Goal: Complete application form

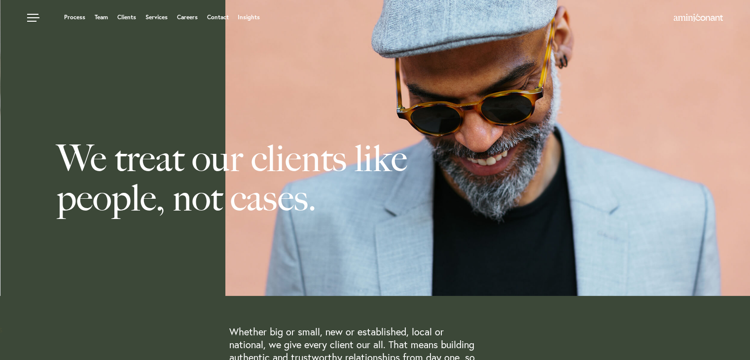
click at [155, 21] on ul "Process Team Clients Services Careers Contact Insights" at bounding box center [286, 17] width 518 height 10
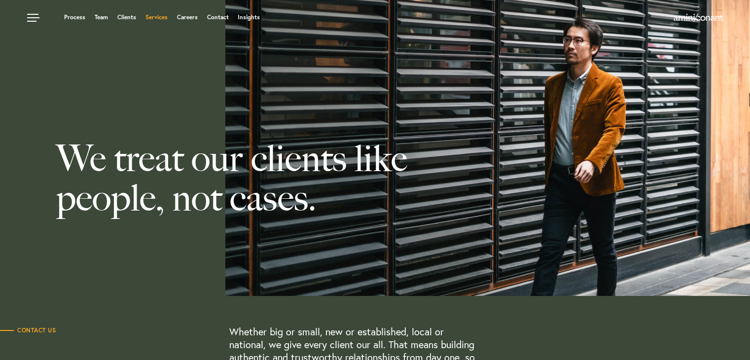
click at [160, 16] on link "Services" at bounding box center [156, 17] width 22 height 6
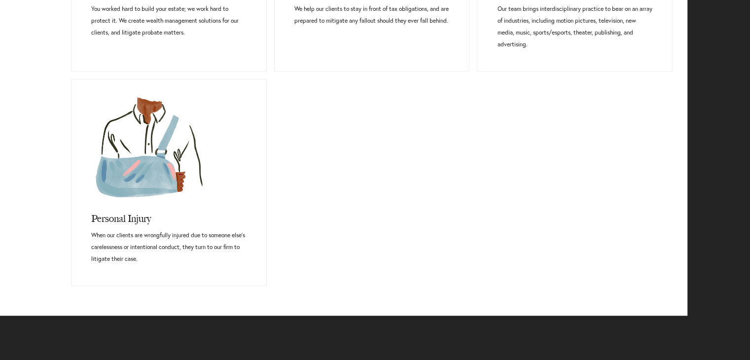
scroll to position [827, 0]
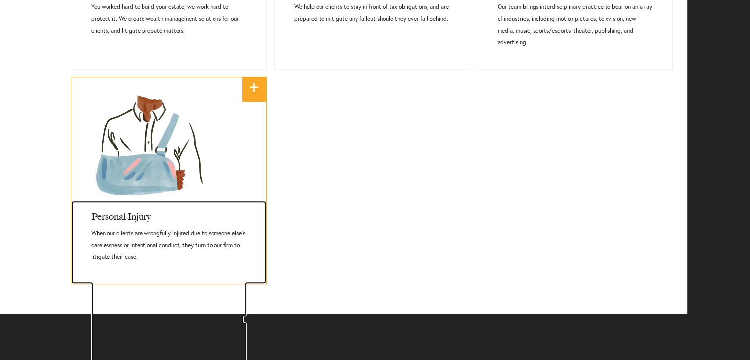
click at [130, 206] on h3 "Personal Injury" at bounding box center [168, 214] width 155 height 27
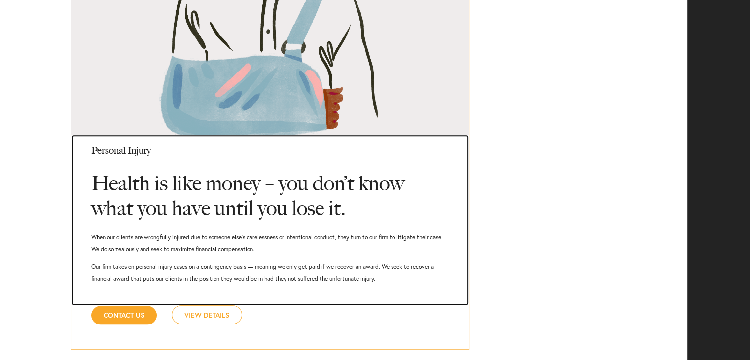
scroll to position [945, 0]
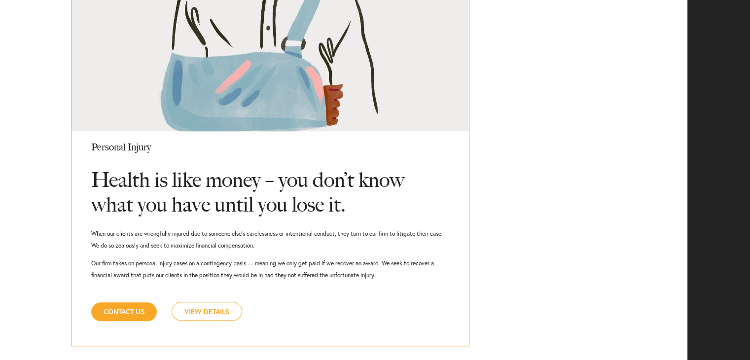
click at [199, 310] on link "View Details" at bounding box center [207, 311] width 71 height 19
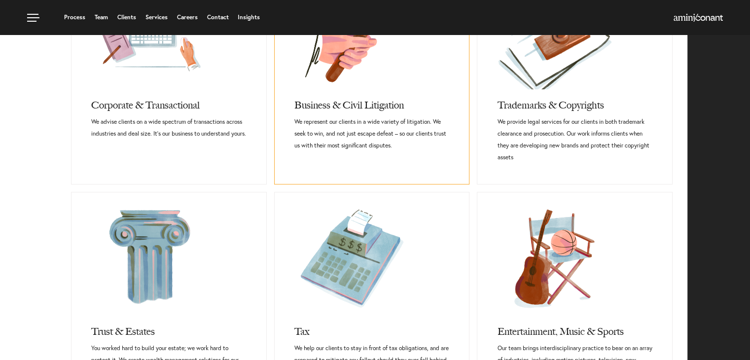
scroll to position [484, 0]
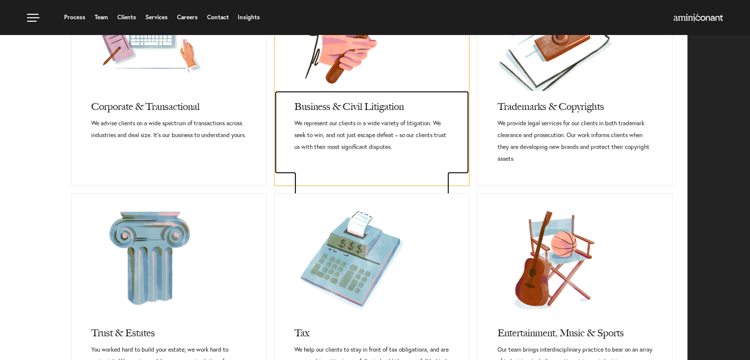
click at [331, 107] on h3 "Business & Civil Litigation" at bounding box center [371, 104] width 155 height 27
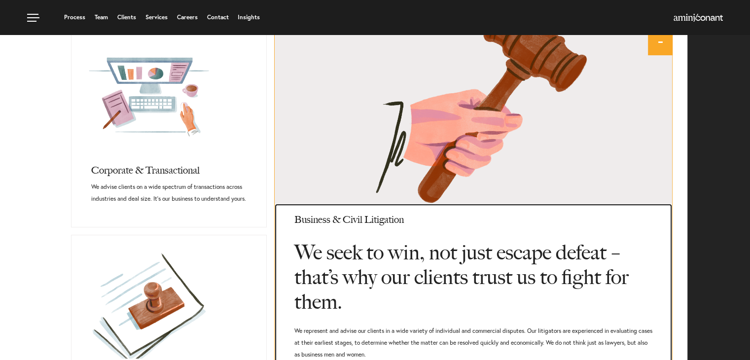
scroll to position [411, 0]
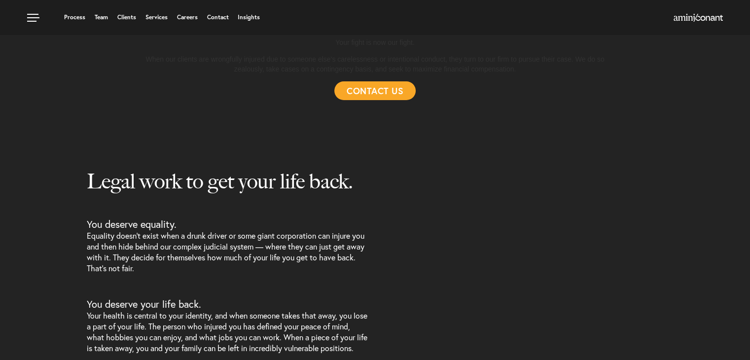
select select "Austin"
select select "Personal Injury"
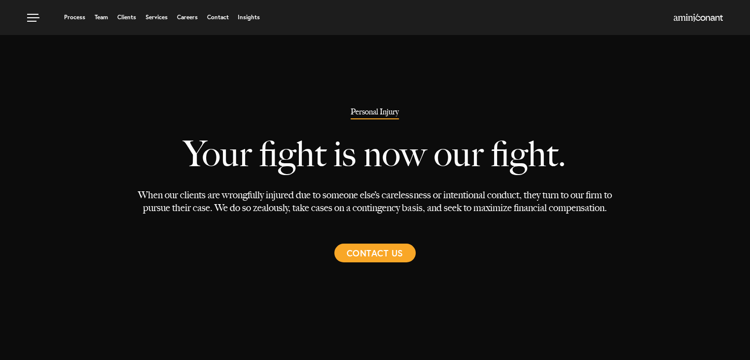
select select "Austin"
select select "Personal Injury"
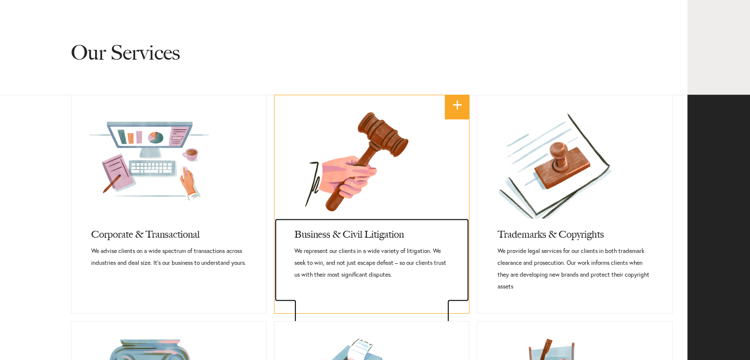
click at [332, 245] on p "We represent our clients in a wide variety of litigation. We seek to win, and n…" at bounding box center [371, 263] width 155 height 36
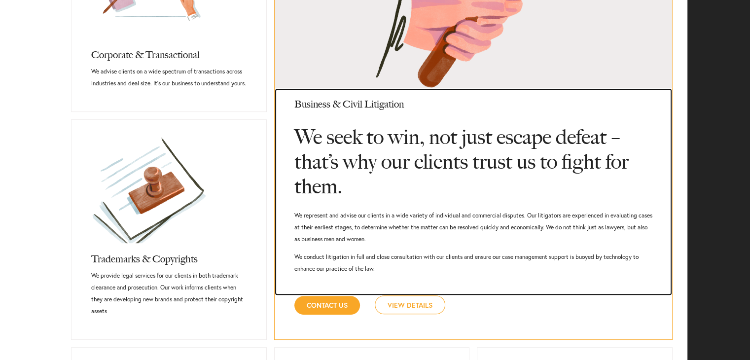
scroll to position [550, 0]
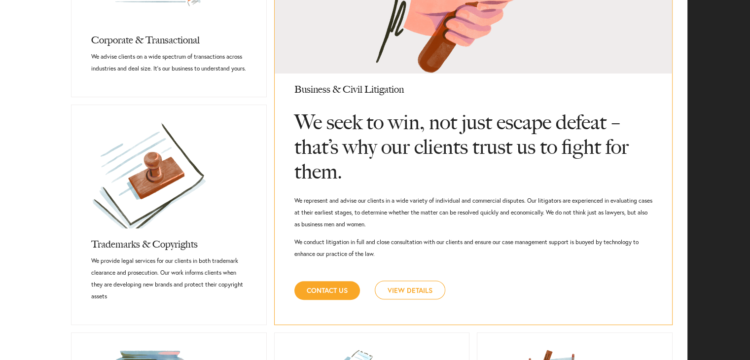
click at [411, 286] on link "View Details" at bounding box center [410, 290] width 71 height 19
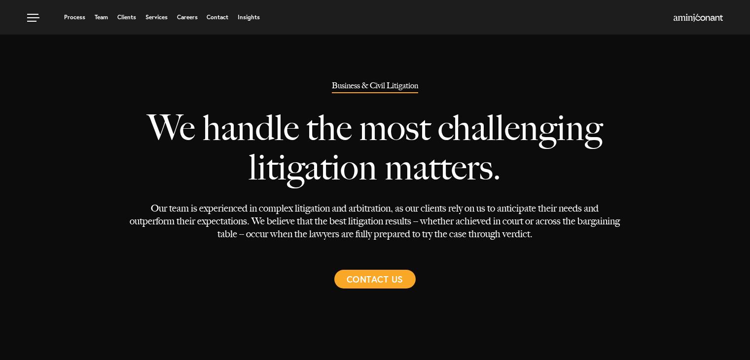
select select "Austin"
select select "Transactional and Corporate"
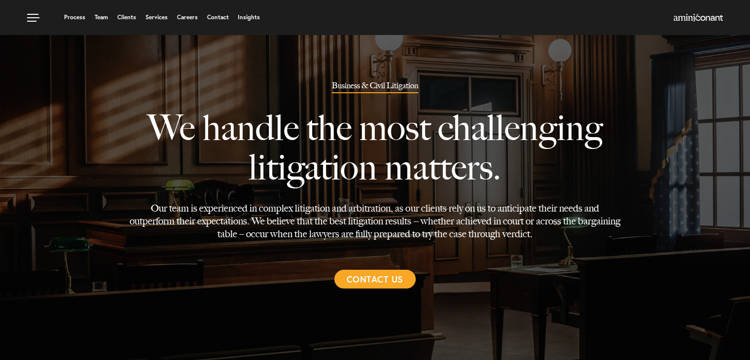
drag, startPoint x: 0, startPoint y: 0, endPoint x: 411, endPoint y: 286, distance: 500.7
click at [411, 286] on link "Contact Us" at bounding box center [374, 279] width 81 height 19
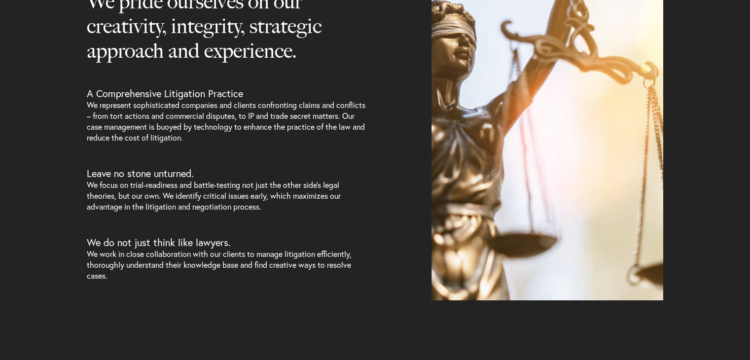
scroll to position [469, 0]
drag, startPoint x: 268, startPoint y: 13, endPoint x: 372, endPoint y: 36, distance: 106.2
click at [372, 36] on div "We pride ourselves on our creativity, integrity, strategic approach and experie…" at bounding box center [227, 135] width 296 height 330
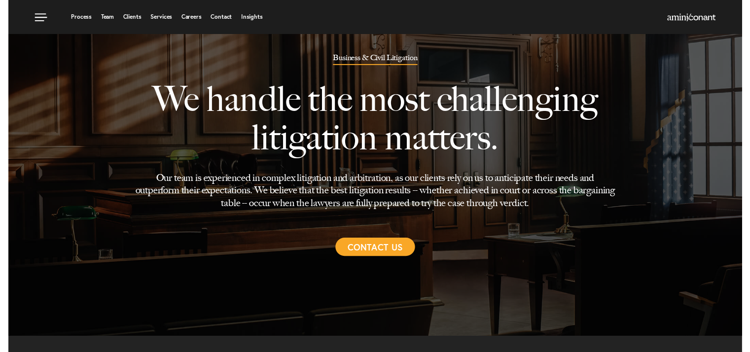
scroll to position [0, 0]
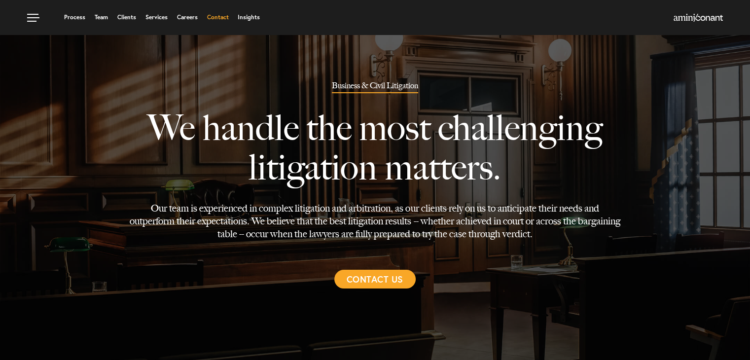
click at [221, 17] on link "Contact" at bounding box center [218, 17] width 22 height 6
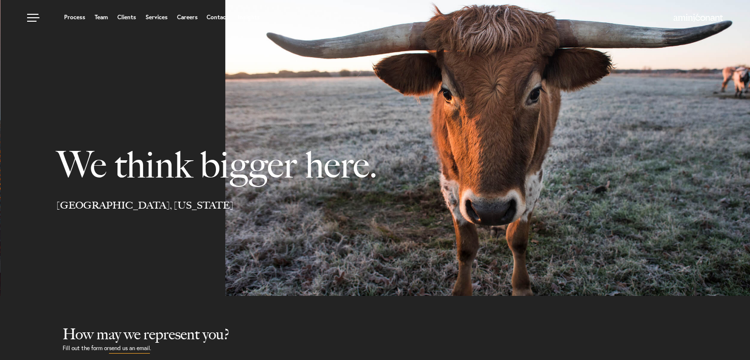
select select "Austin"
select select "Business and Civil Litigation"
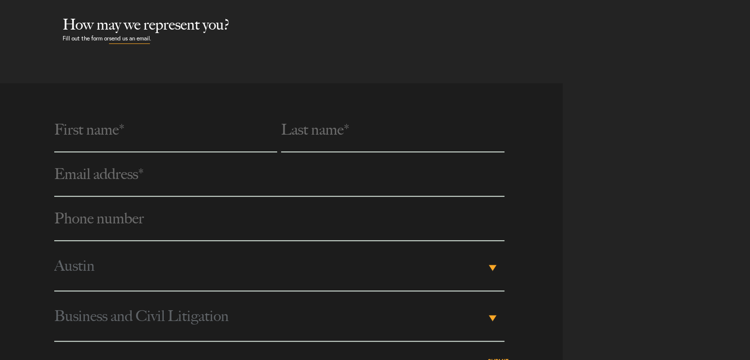
scroll to position [328, 0]
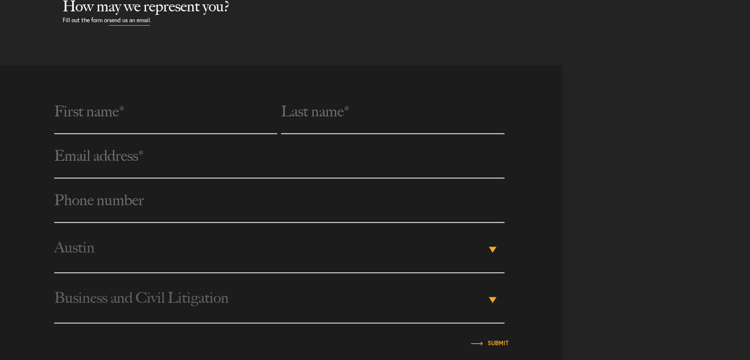
click at [105, 121] on input "text" at bounding box center [165, 112] width 223 height 44
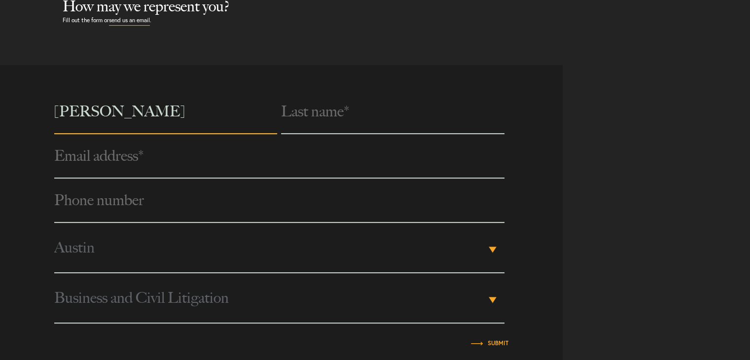
type input "[PERSON_NAME]"
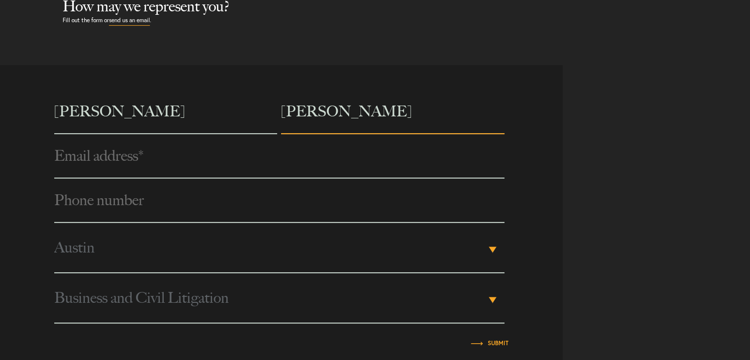
type input "[PERSON_NAME]"
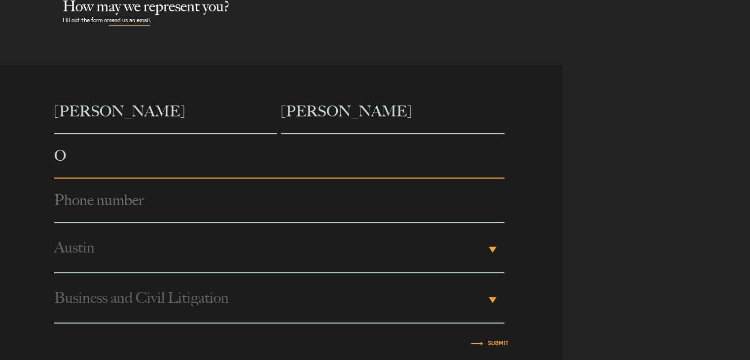
type input "[EMAIL_ADDRESS][DOMAIN_NAME]"
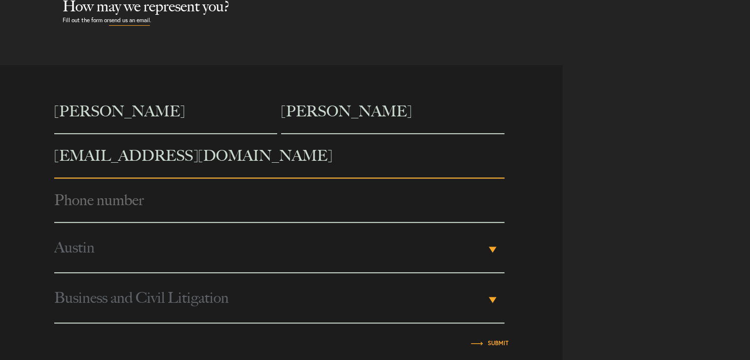
click at [130, 204] on input "Phone number *" at bounding box center [279, 201] width 450 height 44
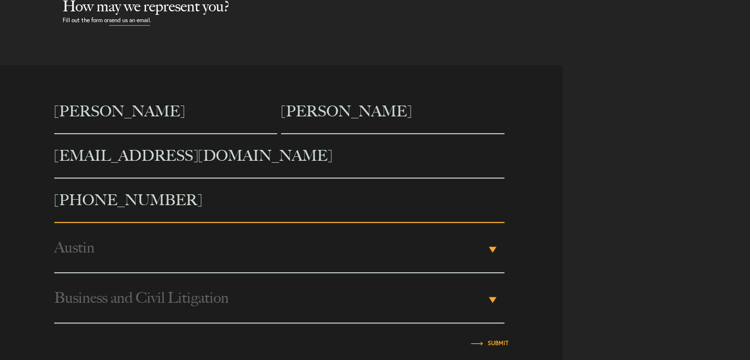
type input "[PHONE_NUMBER]"
click at [207, 244] on span "Austin" at bounding box center [270, 247] width 432 height 49
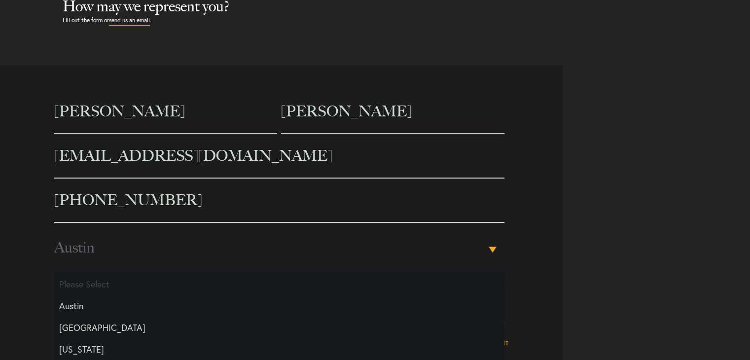
click at [207, 244] on span "Austin" at bounding box center [270, 247] width 432 height 49
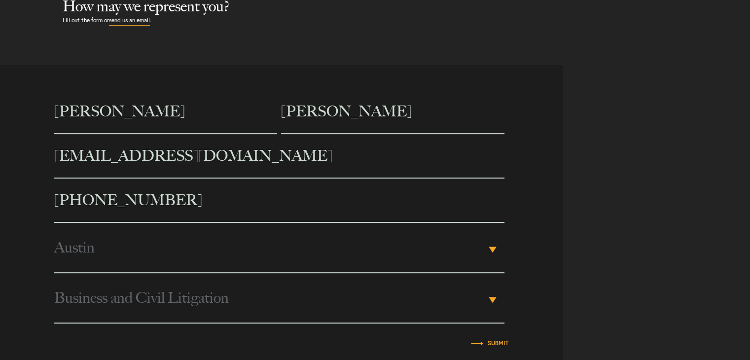
click at [387, 312] on span "Business and Civil Litigation" at bounding box center [270, 297] width 432 height 49
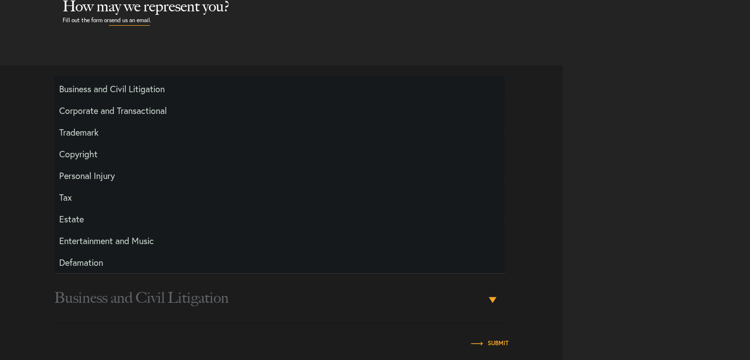
scroll to position [41, 0]
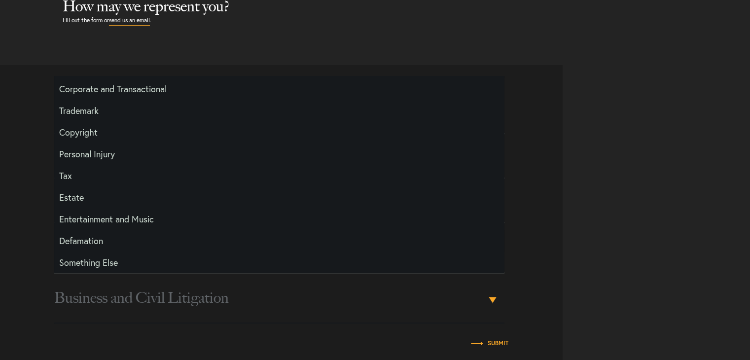
click at [87, 240] on li "Defamation" at bounding box center [279, 241] width 450 height 22
select select "Defamation"
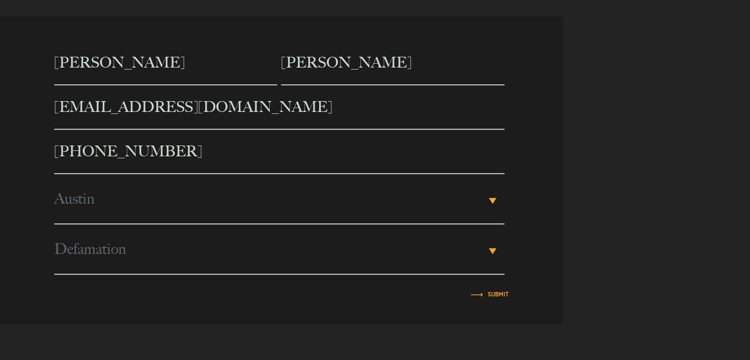
scroll to position [396, 0]
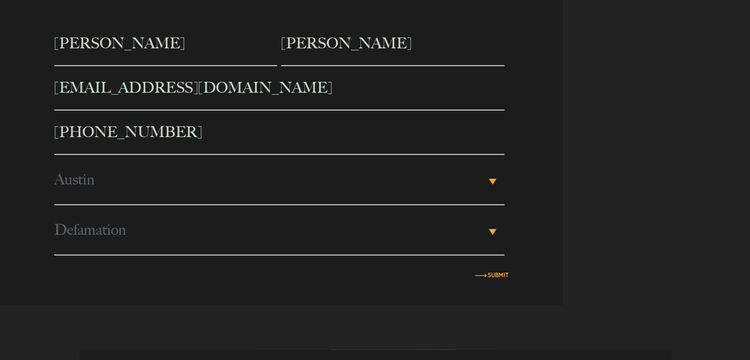
click at [498, 274] on input "Submit" at bounding box center [498, 275] width 21 height 6
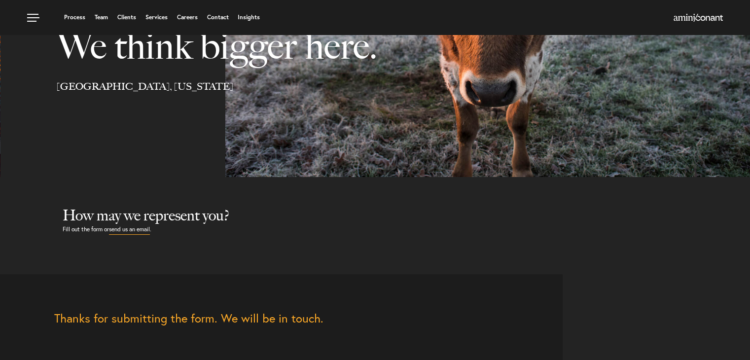
scroll to position [0, 0]
